Goal: Find specific page/section: Find specific page/section

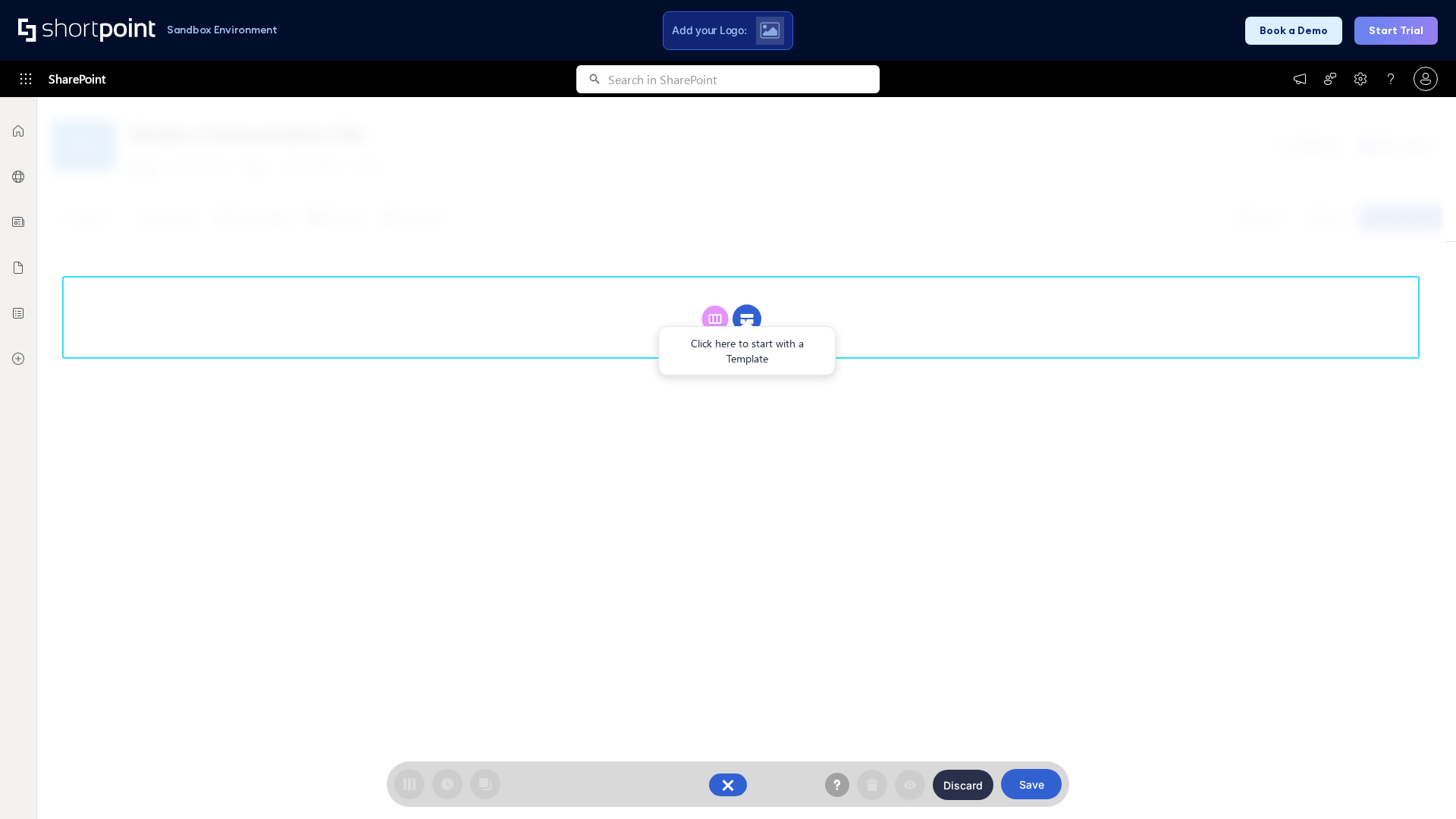
click at [746, 305] on circle at bounding box center [746, 319] width 29 height 29
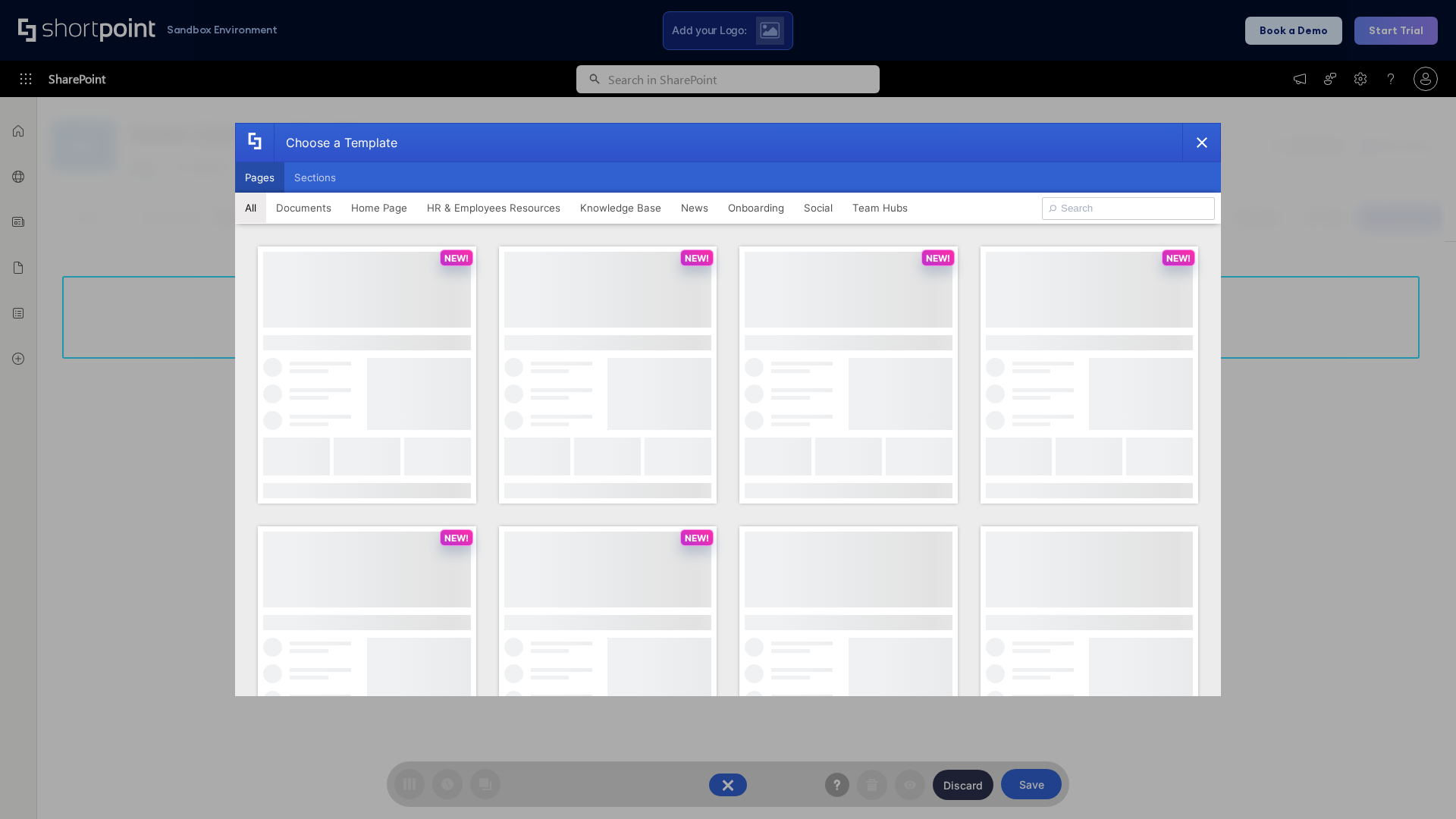
scroll to position [207, 0]
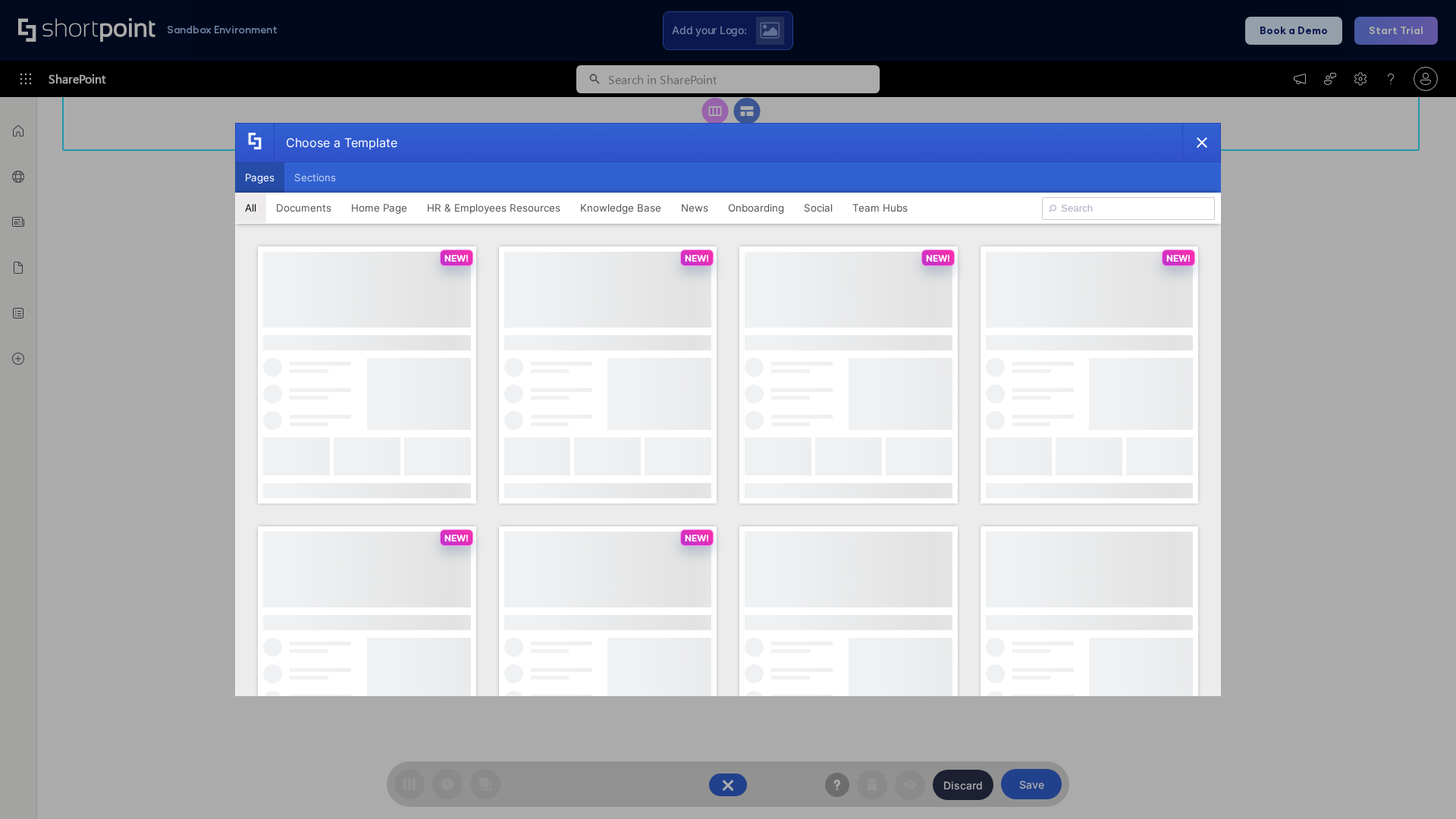
click at [259, 178] on button "Pages" at bounding box center [260, 177] width 50 height 31
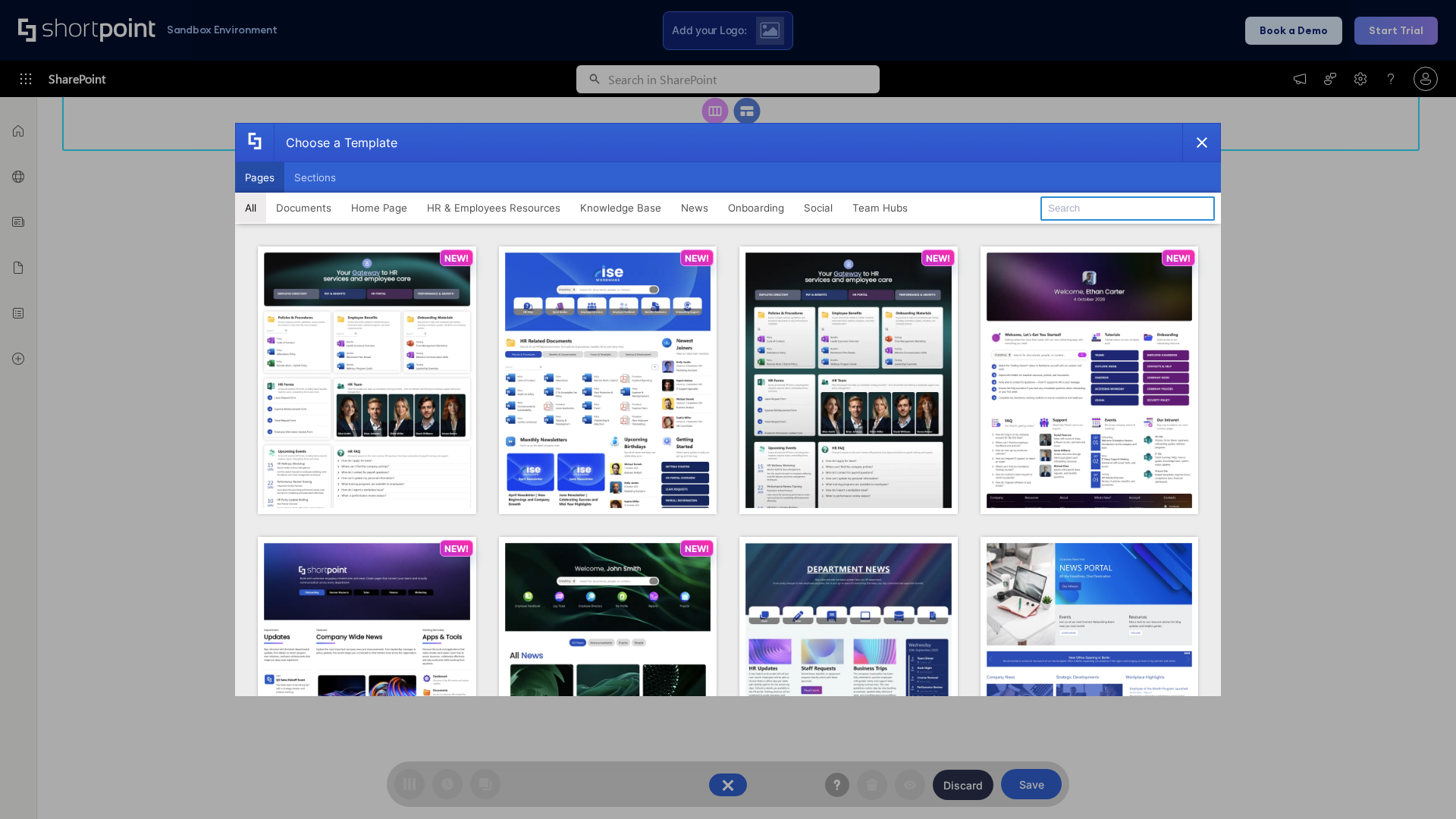
type input "News Portal 3"
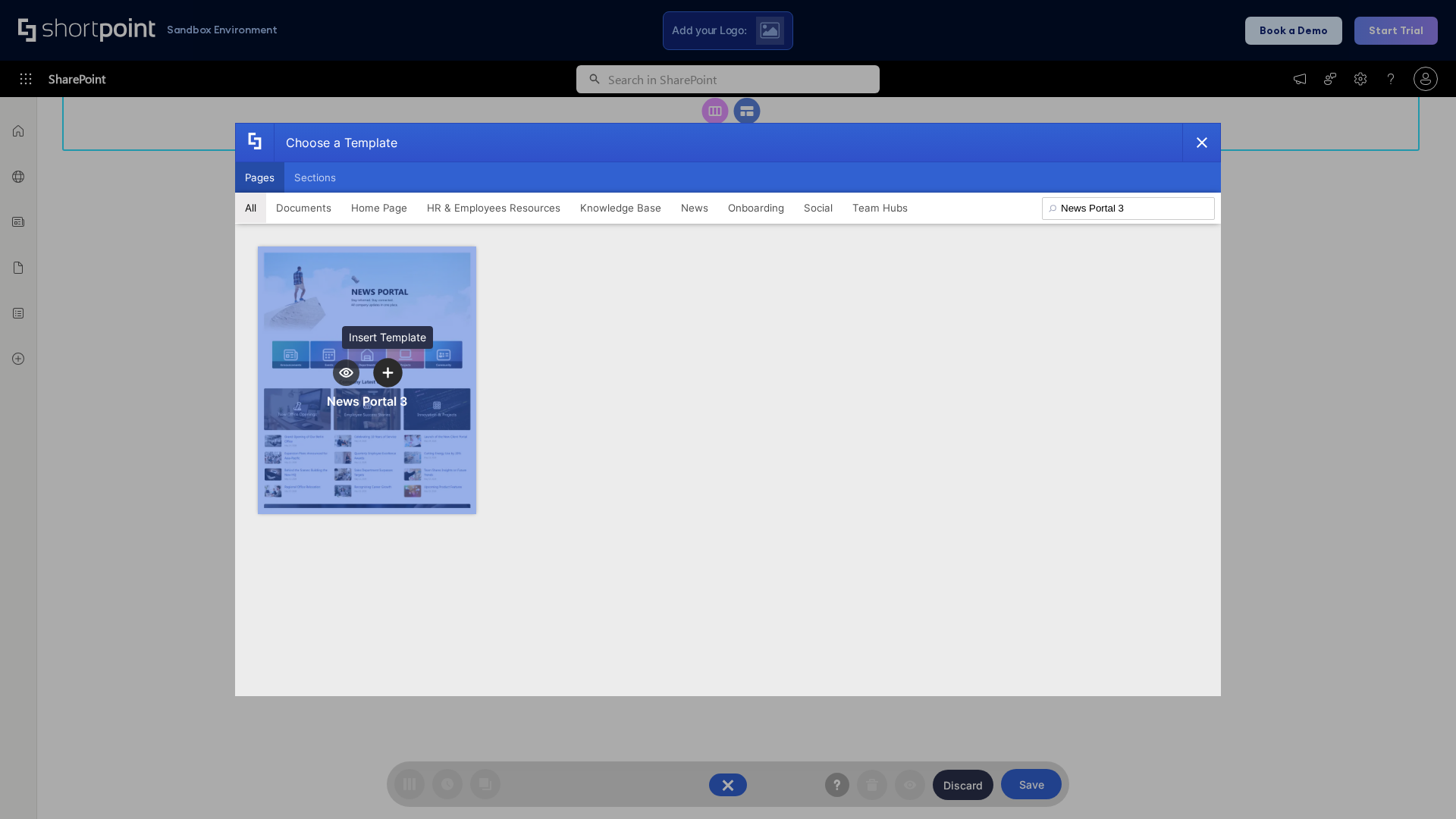
click at [387, 372] on icon "template selector" at bounding box center [387, 372] width 11 height 11
